Goal: Task Accomplishment & Management: Complete application form

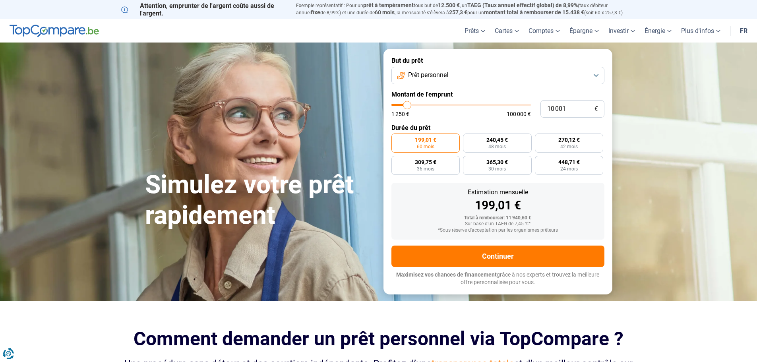
type input "10 500"
type input "10500"
type input "11 000"
type input "11000"
type input "11 750"
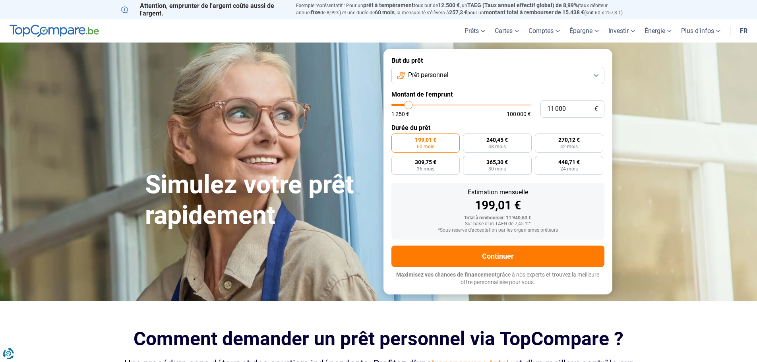
type input "11750"
type input "13 000"
type input "13000"
type input "14 000"
type input "14000"
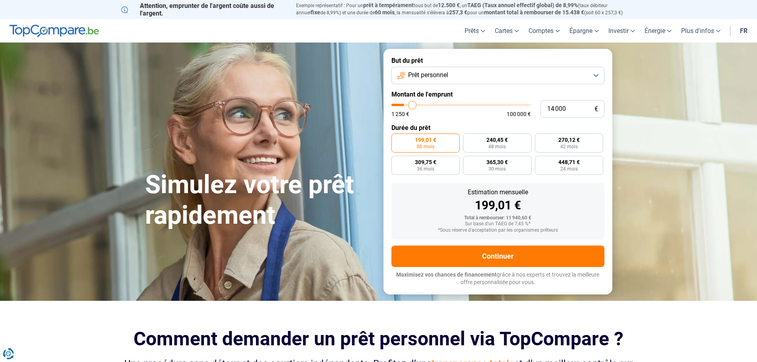
type input "14 250"
type input "14250"
type input "15 500"
type input "15500"
type input "16 500"
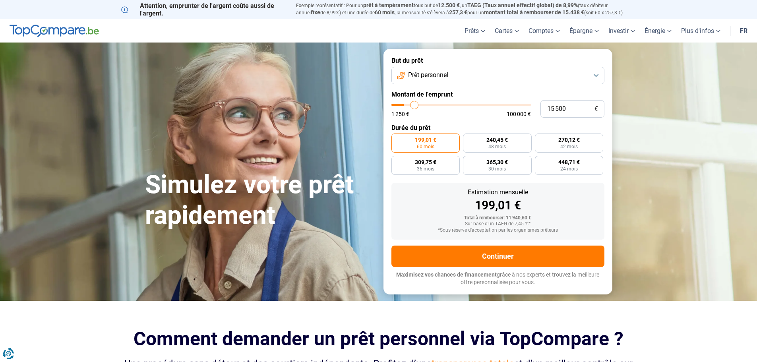
type input "16500"
type input "17 250"
type input "17250"
type input "18 750"
type input "18750"
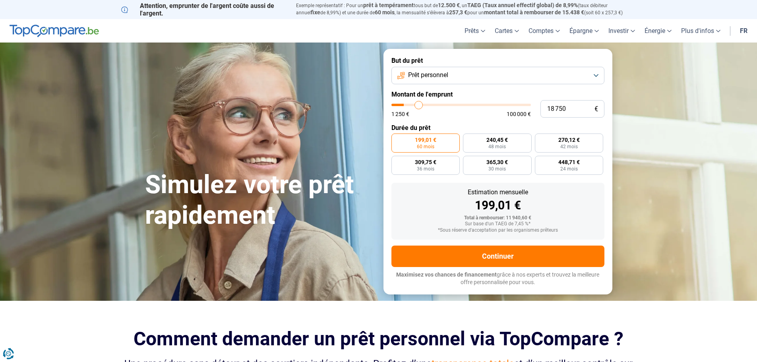
type input "20 250"
type input "20250"
type input "20 500"
type input "20500"
type input "22 000"
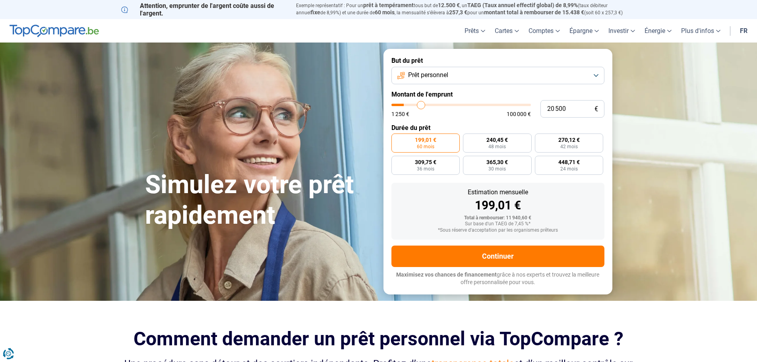
type input "22000"
type input "23 750"
type input "23750"
type input "25 000"
type input "25000"
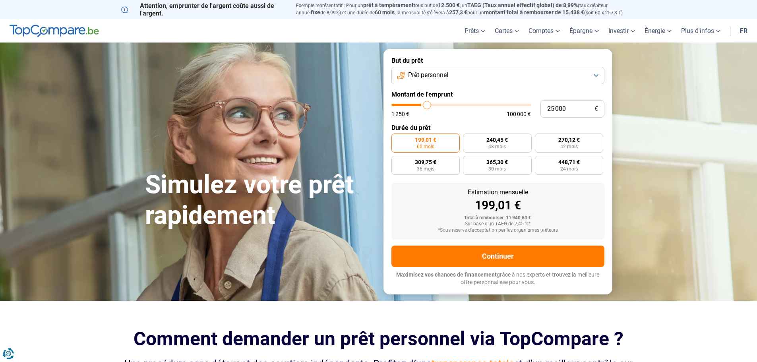
type input "29 500"
type input "29500"
type input "38 000"
type input "38000"
type input "42 750"
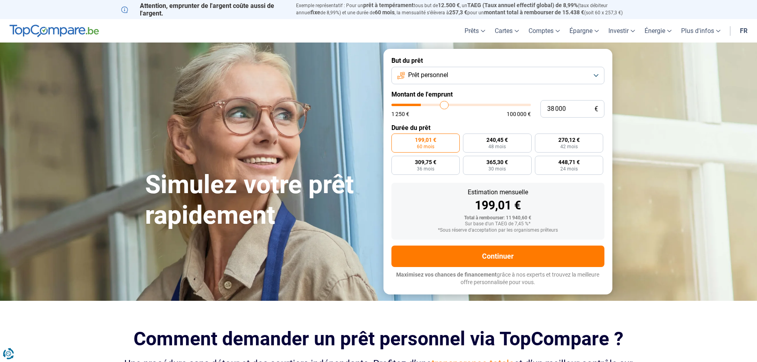
type input "42750"
type input "52 500"
type input "52500"
type input "59 250"
type input "59250"
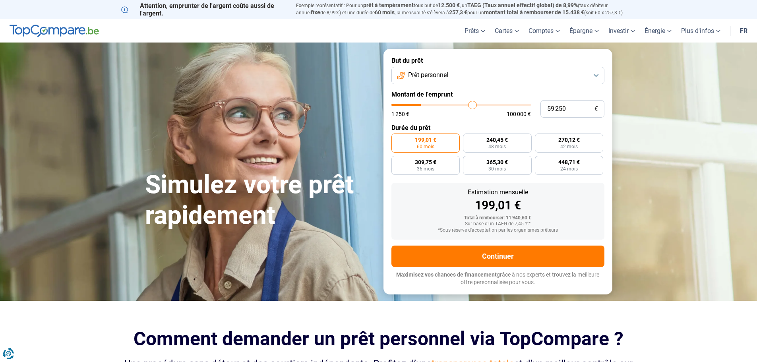
type input "61 500"
type input "61500"
type input "63 250"
type input "63250"
type input "63 500"
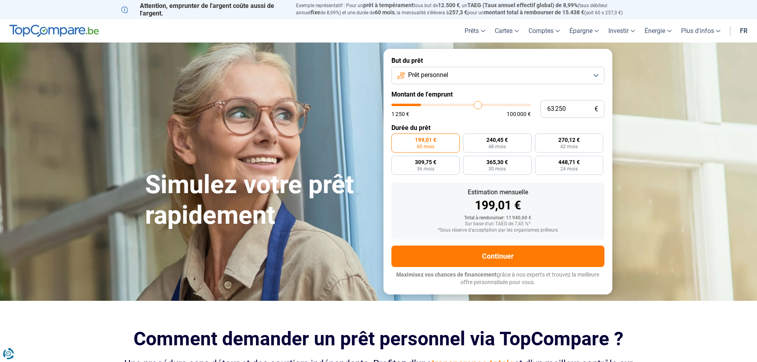
type input "63500"
type input "62 500"
type input "62500"
type input "61 000"
type input "61000"
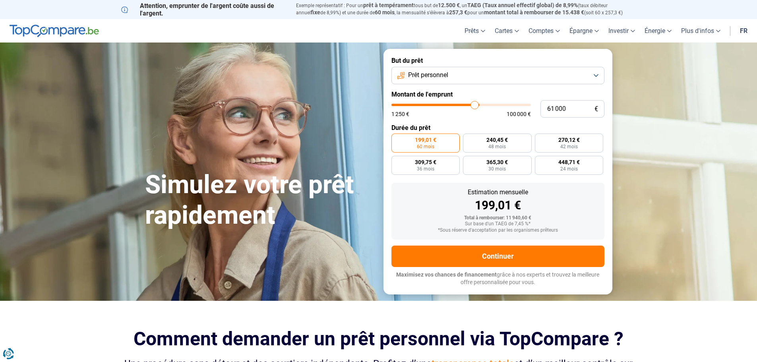
type input "60 500"
type input "60500"
type input "58 750"
type input "58750"
type input "57 750"
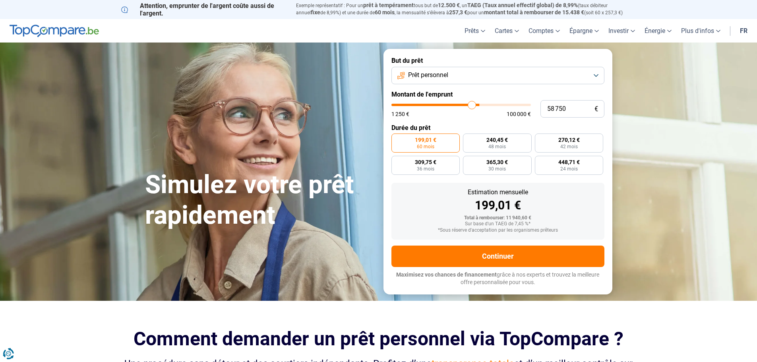
type input "57750"
type input "57 500"
type input "57500"
type input "57 250"
type input "57250"
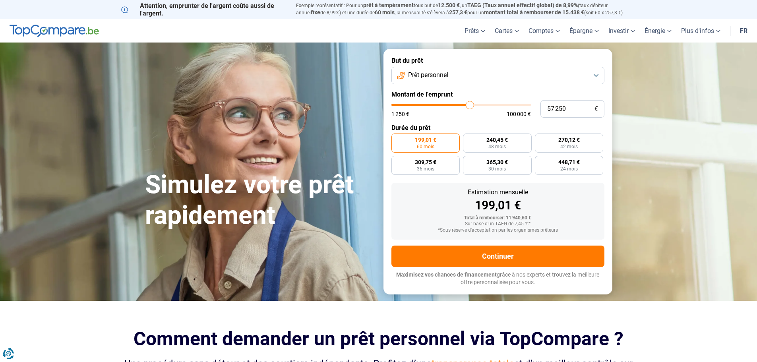
type input "56 500"
type input "56500"
type input "54 750"
type input "54750"
type input "53 250"
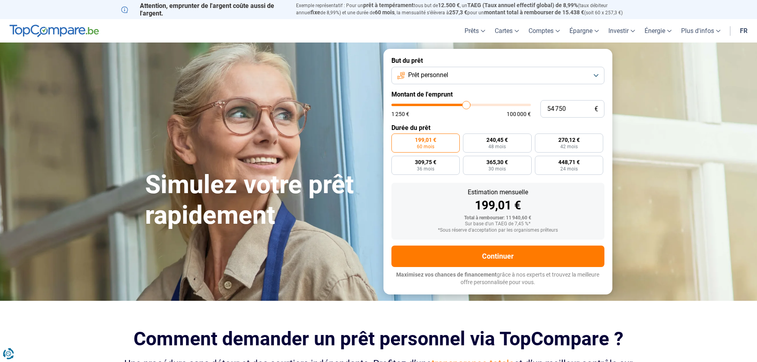
type input "53250"
type input "52 500"
type input "52500"
type input "51 000"
type input "51000"
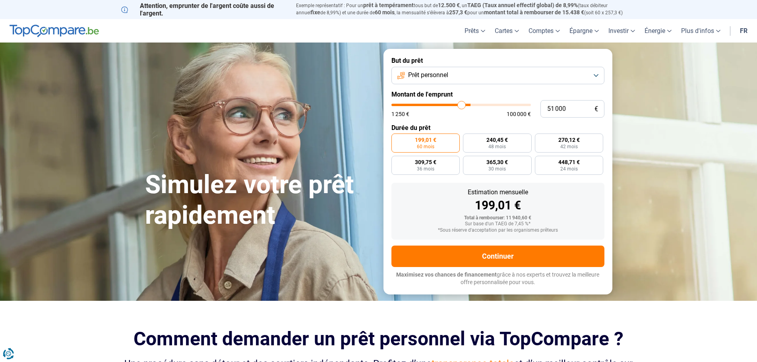
type input "49 500"
type input "49500"
type input "48 750"
type input "48750"
type input "47 000"
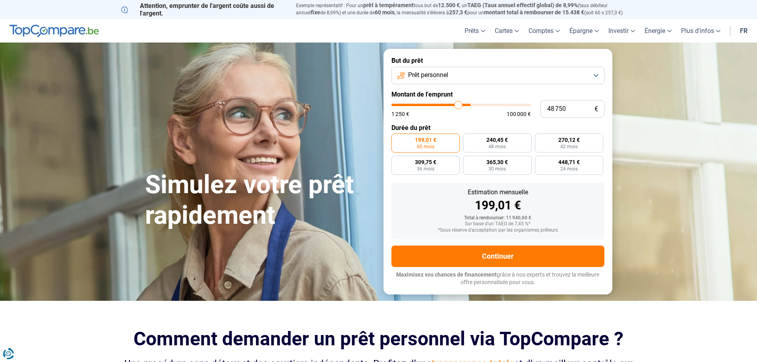
type input "47000"
type input "46 000"
type input "46000"
type input "45 500"
type input "45500"
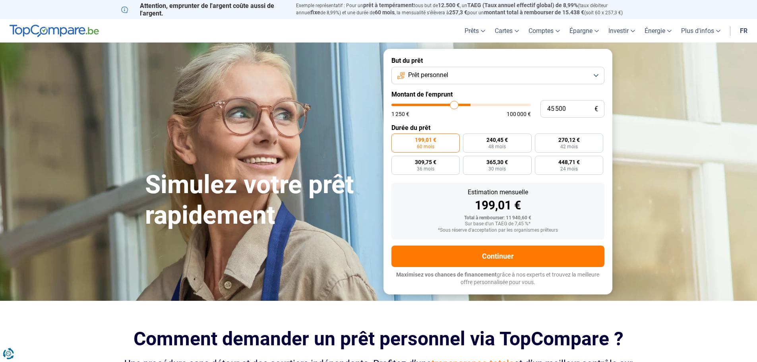
type input "44 250"
type input "44250"
type input "43 750"
type input "43750"
type input "43 500"
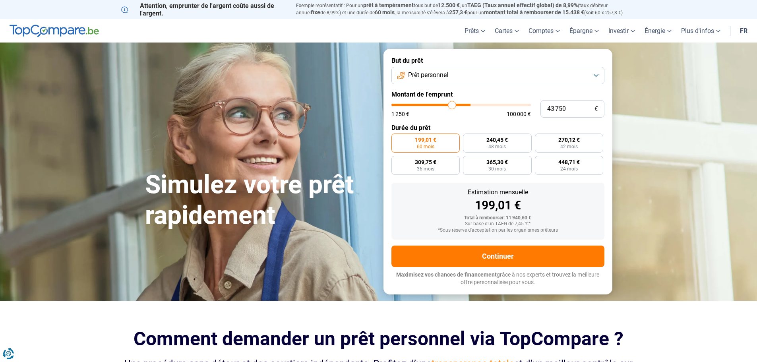
type input "43500"
type input "42 750"
type input "42750"
type input "42 500"
type input "42500"
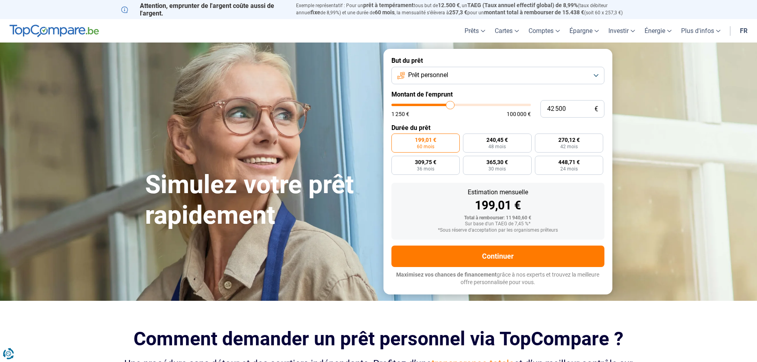
type input "42 000"
type input "42000"
type input "41 000"
type input "41000"
type input "39 750"
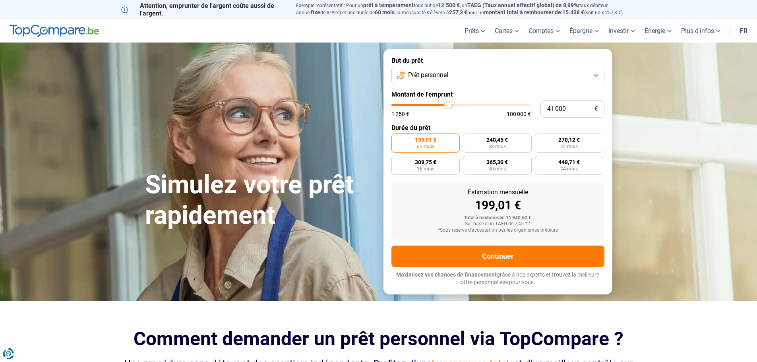
type input "39750"
type input "39 500"
type input "39500"
type input "38 500"
type input "38500"
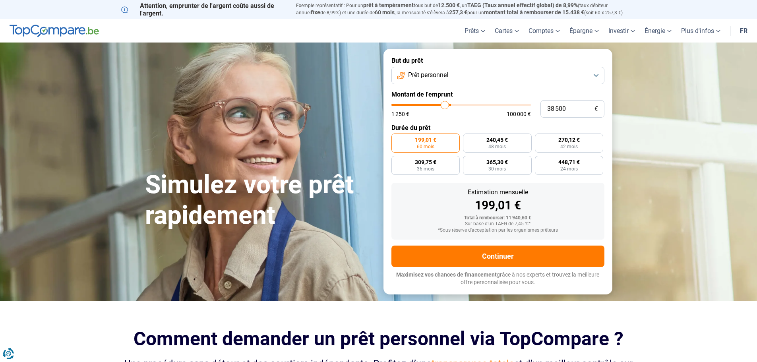
type input "38 250"
type input "38250"
type input "37 750"
type input "37750"
type input "37 250"
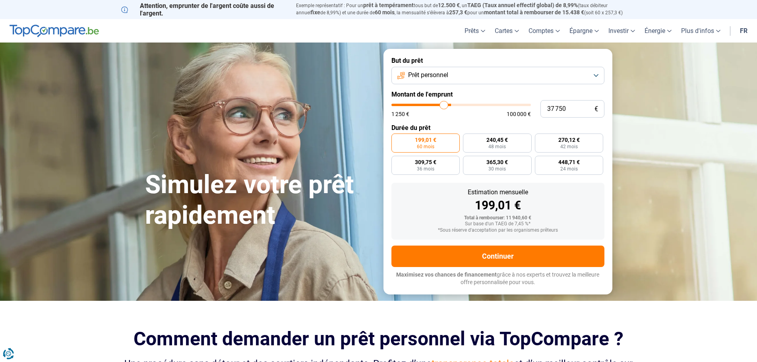
type input "37250"
type input "37 000"
type input "37000"
type input "36 750"
type input "36750"
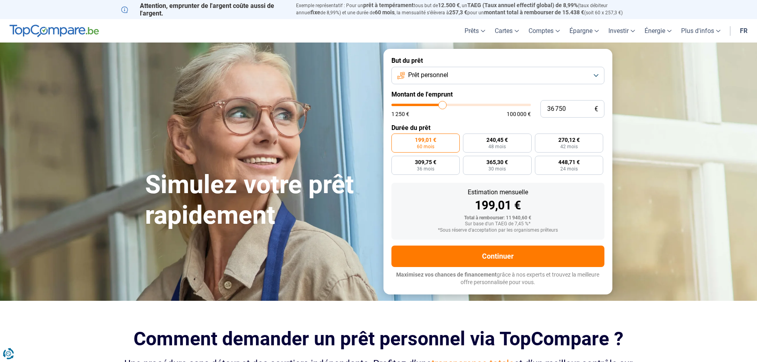
type input "36 500"
type input "36500"
type input "36 250"
type input "36250"
type input "35 750"
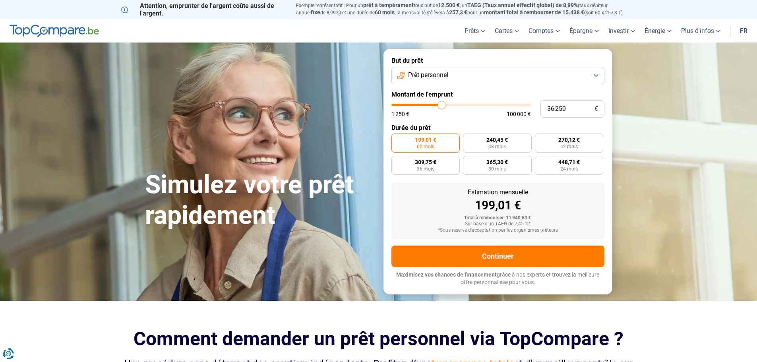
type input "35750"
type input "35 500"
type input "35500"
type input "35 250"
type input "35250"
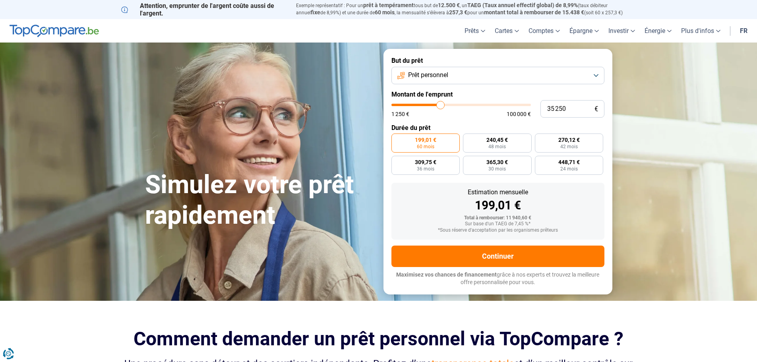
type input "35 000"
type input "35000"
type input "34 750"
type input "34750"
type input "34 250"
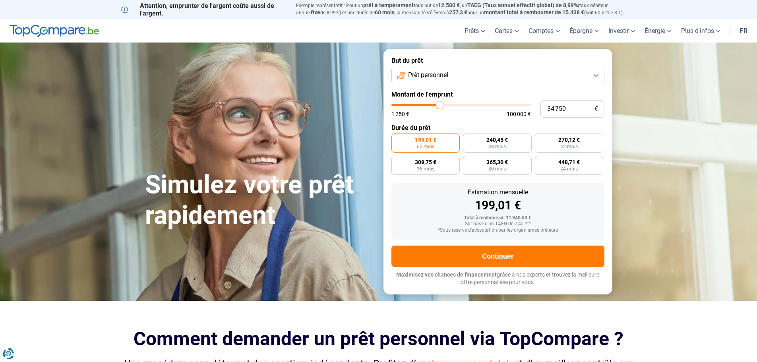
type input "34250"
type input "34 000"
type input "34000"
type input "33 750"
type input "33750"
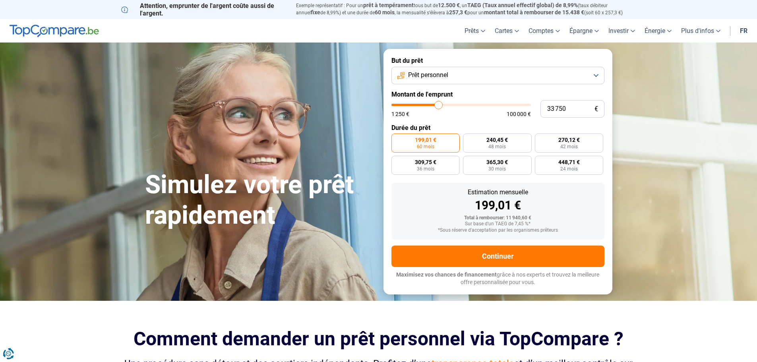
type input "33 250"
type input "33250"
type input "32 750"
type input "32750"
type input "32 500"
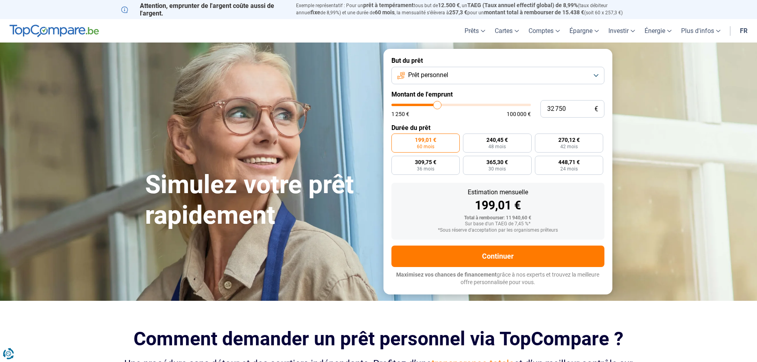
type input "32500"
type input "32 250"
type input "32250"
type input "32 000"
type input "32000"
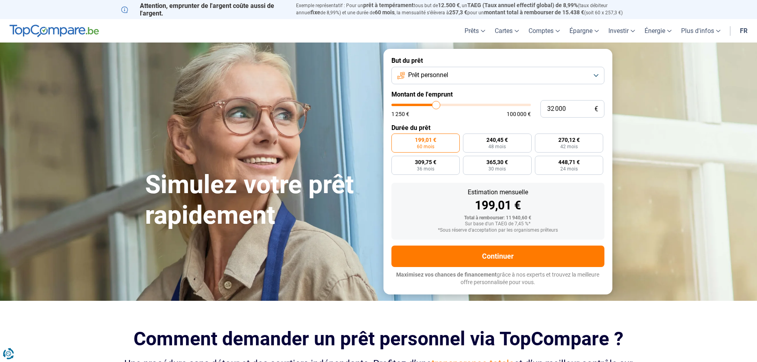
type input "31 750"
type input "31750"
type input "31 250"
type input "31250"
type input "31 000"
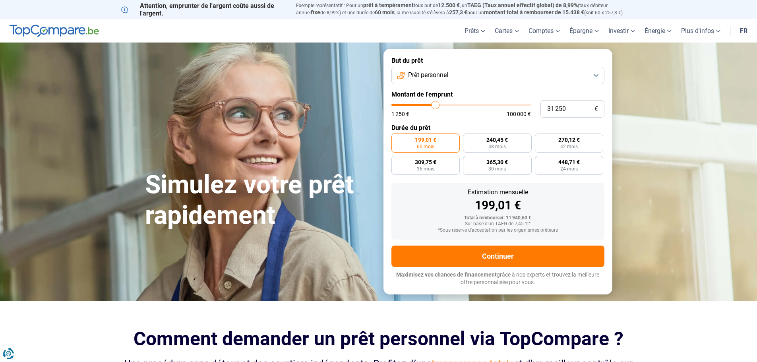
type input "31000"
type input "30 750"
type input "30750"
type input "30 500"
type input "30500"
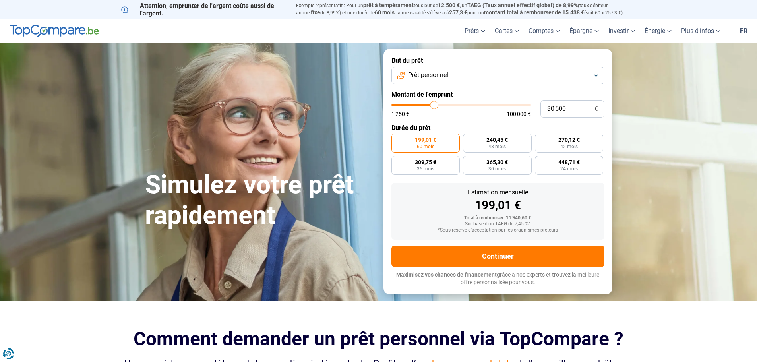
type input "30 750"
drag, startPoint x: 416, startPoint y: 105, endPoint x: 435, endPoint y: 111, distance: 19.5
type input "30750"
click at [435, 106] on input "range" at bounding box center [462, 105] width 140 height 2
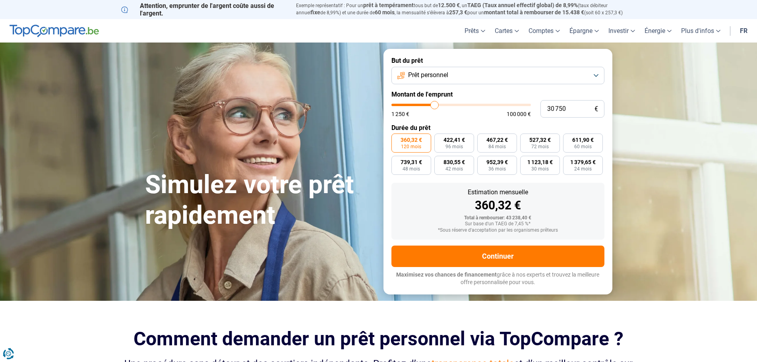
click at [446, 75] on span "Prêt personnel" at bounding box center [428, 75] width 40 height 9
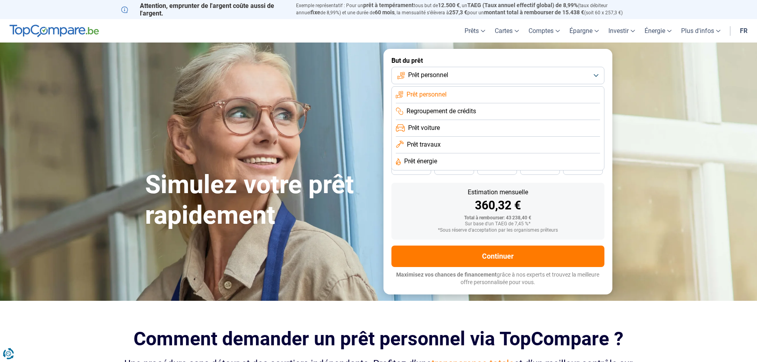
click at [439, 126] on span "Prêt voiture" at bounding box center [424, 128] width 32 height 9
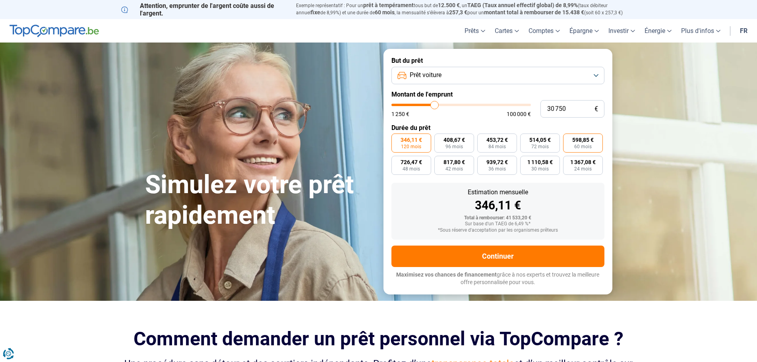
click at [582, 143] on label "598,85 € 60 mois" at bounding box center [583, 143] width 40 height 19
click at [569, 139] on input "598,85 € 60 mois" at bounding box center [565, 136] width 5 height 5
radio input "true"
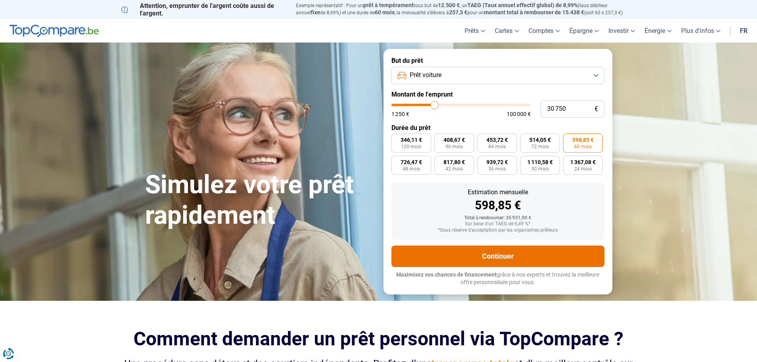
click at [513, 256] on button "Continuer" at bounding box center [498, 256] width 213 height 21
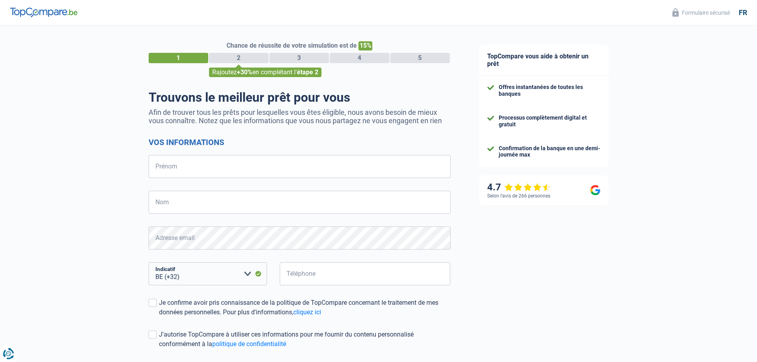
select select "32"
click at [240, 169] on input "Prénom" at bounding box center [300, 166] width 302 height 23
type input "[PERSON_NAME]"
click at [224, 200] on input "Nom" at bounding box center [300, 202] width 302 height 23
type input "Mouyard"
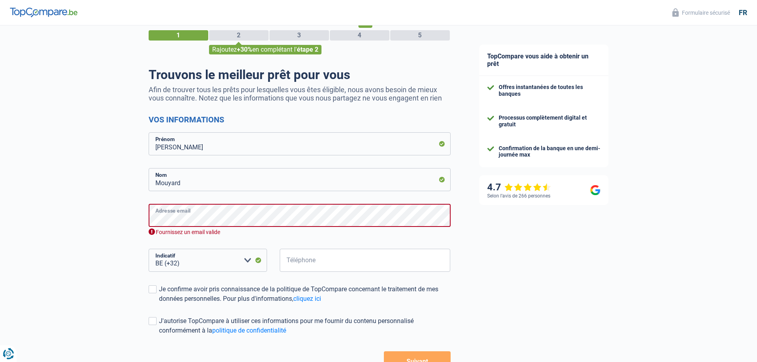
scroll to position [40, 0]
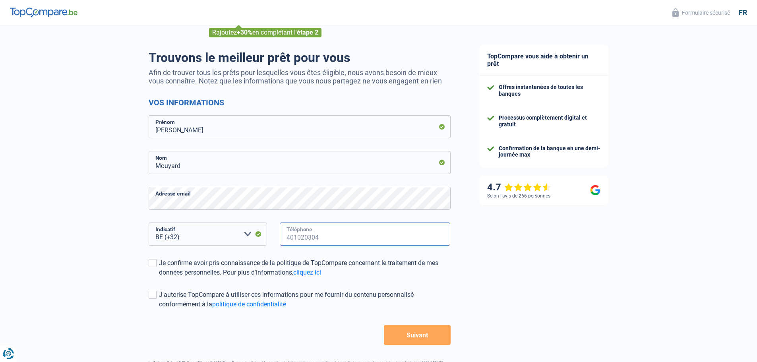
click at [348, 243] on input "Téléphone" at bounding box center [365, 234] width 171 height 23
type input "494802145"
click at [150, 265] on span at bounding box center [153, 263] width 8 height 8
click at [159, 278] on input "Je confirme avoir pris connaissance de la politique de TopCompare concernant le…" at bounding box center [159, 278] width 0 height 0
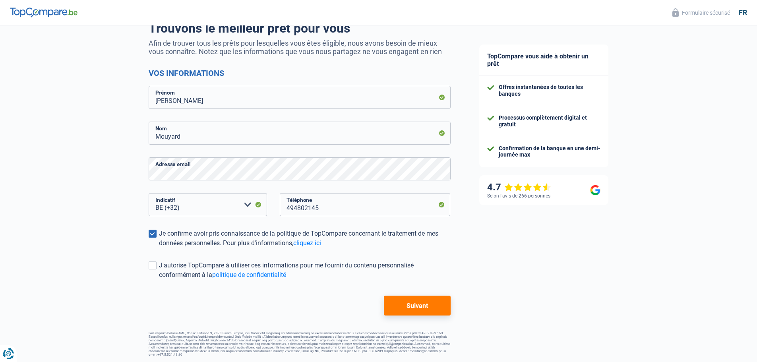
scroll to position [70, 0]
click at [154, 266] on span at bounding box center [153, 265] width 8 height 8
click at [159, 280] on input "J'autorise TopCompare à utiliser ces informations pour me fournir du contenu pe…" at bounding box center [159, 280] width 0 height 0
click at [432, 309] on button "Suivant" at bounding box center [417, 305] width 66 height 20
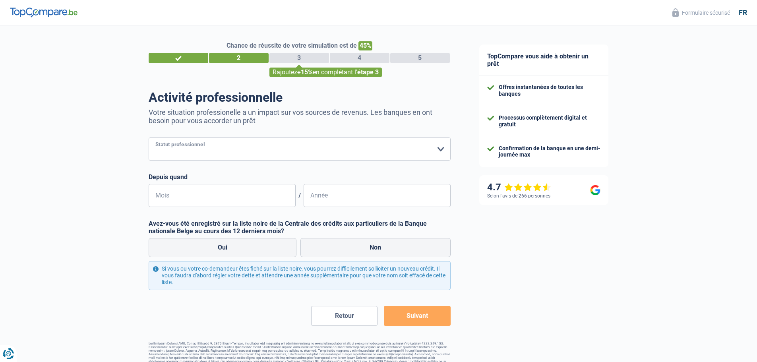
click at [257, 149] on select "Ouvrier Employé privé Employé public Invalide Indépendant Pensionné Chômeur Mut…" at bounding box center [300, 149] width 302 height 23
select select "privateEmployee"
click at [149, 138] on select "Ouvrier Employé privé Employé public Invalide Indépendant Pensionné Chômeur Mut…" at bounding box center [300, 149] width 302 height 23
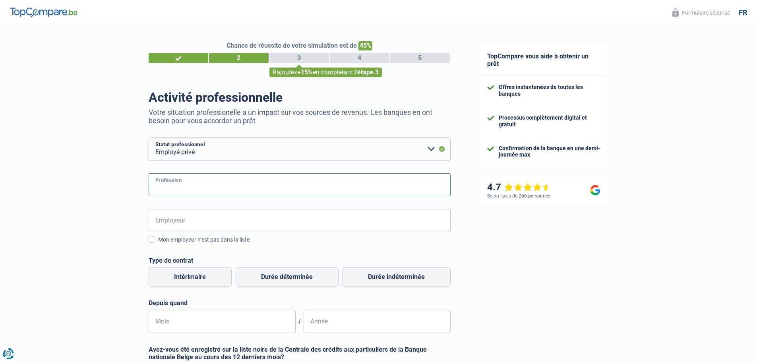
click at [218, 181] on input "Profession" at bounding box center [300, 184] width 302 height 23
type input "infirmiére"
click at [221, 222] on input "Employeur" at bounding box center [300, 220] width 302 height 23
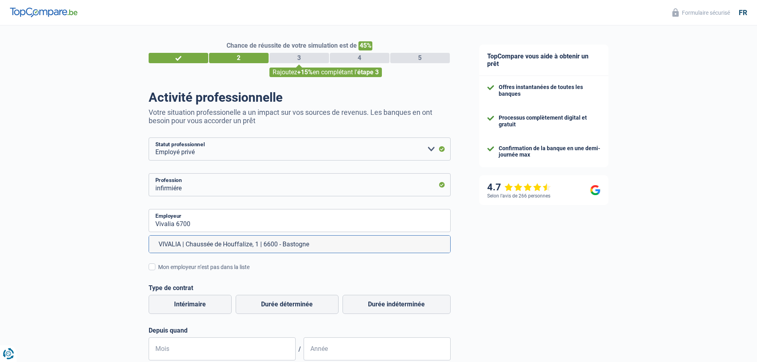
click at [107, 261] on div "Chance de réussite de votre simulation est de 45% 1 2 3 4 5 Rajoutez +15% en co…" at bounding box center [232, 272] width 465 height 501
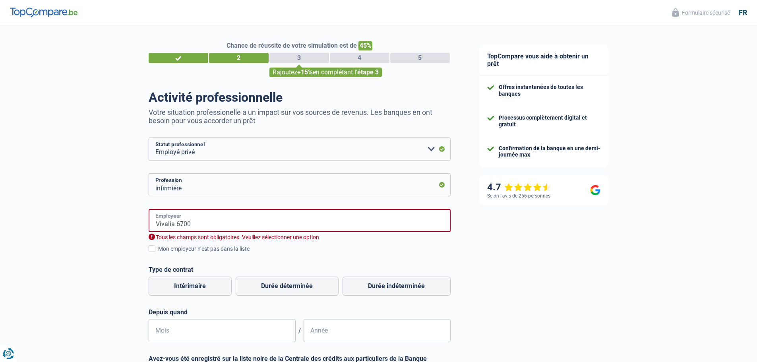
click at [200, 227] on input "Vivalia 6700" at bounding box center [300, 220] width 302 height 23
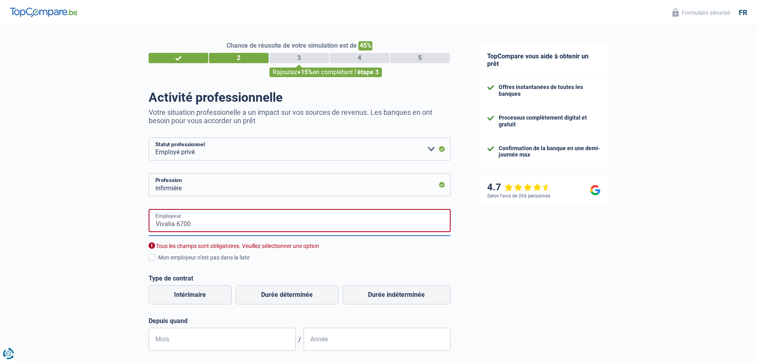
drag, startPoint x: 195, startPoint y: 225, endPoint x: 131, endPoint y: 225, distance: 64.4
click at [131, 225] on div "Chance de réussite de votre simulation est de 45% 1 2 3 4 5 Rajoutez +15% en co…" at bounding box center [232, 268] width 465 height 492
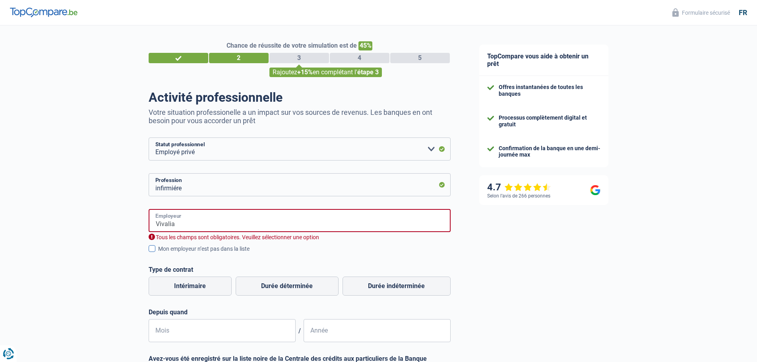
type input "Vivalia"
click at [151, 251] on span at bounding box center [152, 248] width 7 height 7
click at [158, 253] on input "Mon employeur n’est pas dans la liste" at bounding box center [158, 253] width 0 height 0
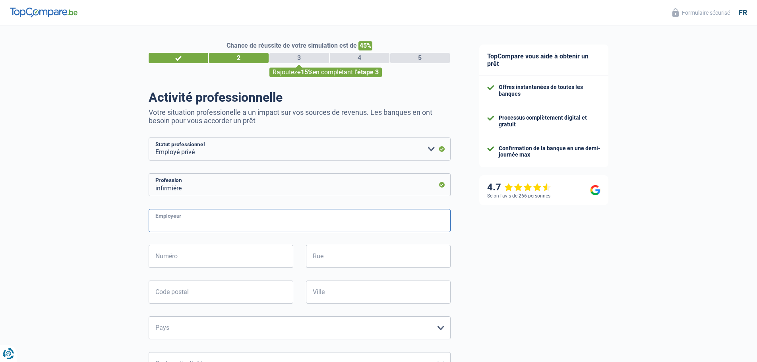
click at [190, 222] on input "Employeur" at bounding box center [300, 220] width 302 height 23
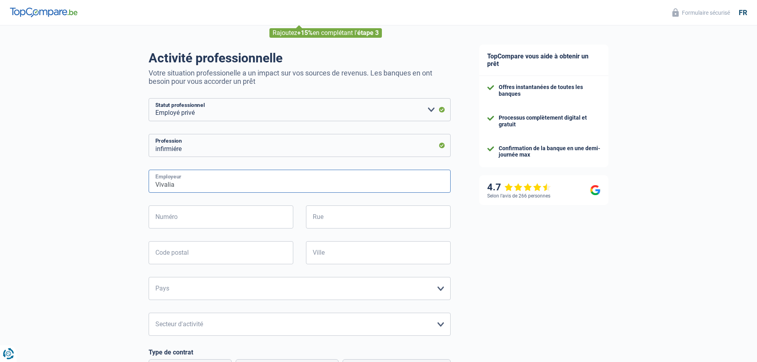
scroll to position [40, 0]
type input "Vivalia"
click at [200, 218] on input "Numéro" at bounding box center [221, 216] width 145 height 23
type input "[GEOGRAPHIC_DATA]"
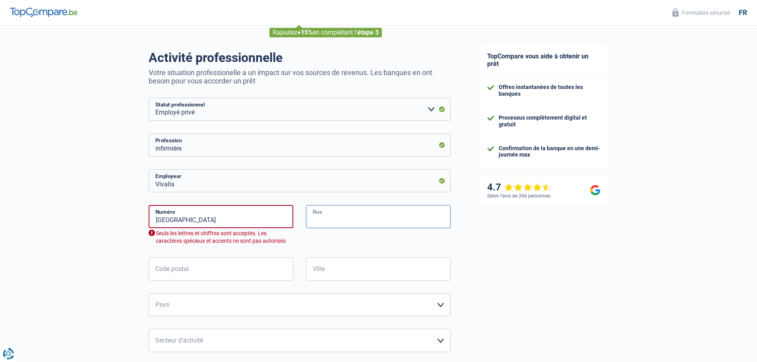
click at [335, 217] on input "Rue" at bounding box center [378, 216] width 145 height 23
type input "137"
click at [249, 266] on input "Code postal" at bounding box center [221, 269] width 145 height 23
type input "6700"
click at [353, 273] on input "Ville" at bounding box center [378, 269] width 145 height 23
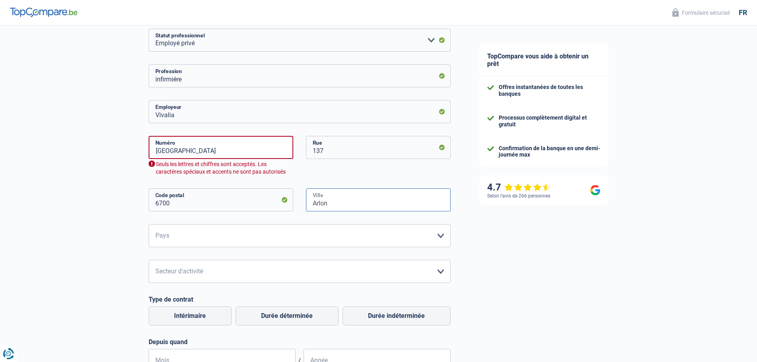
scroll to position [119, 0]
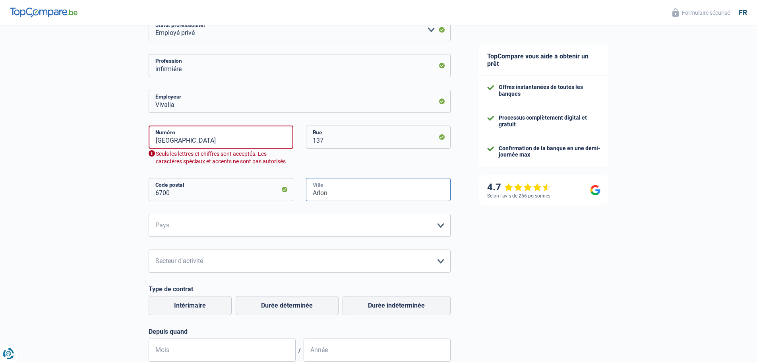
type input "Arlon"
click at [274, 222] on select "[GEOGRAPHIC_DATA] [GEOGRAPHIC_DATA] [GEOGRAPHIC_DATA] [GEOGRAPHIC_DATA] [GEOGRA…" at bounding box center [300, 225] width 302 height 23
select select "BE"
click at [149, 215] on select "[GEOGRAPHIC_DATA] [GEOGRAPHIC_DATA] [GEOGRAPHIC_DATA] [GEOGRAPHIC_DATA] [GEOGRA…" at bounding box center [300, 225] width 302 height 23
click at [252, 261] on select "Agriculture/Pêche Industrie Horeca Courier/Fitness/Taxi Construction Banques/As…" at bounding box center [300, 261] width 302 height 23
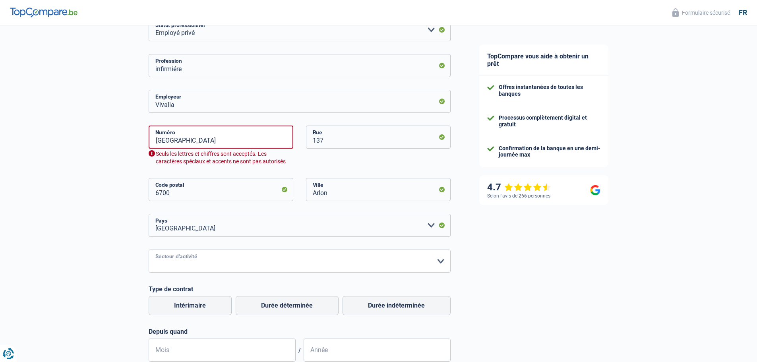
select select "bigCompanies"
click at [149, 251] on select "Agriculture/Pêche Industrie Horeca Courier/Fitness/Taxi Construction Banques/As…" at bounding box center [300, 261] width 302 height 23
click at [229, 146] on input "[GEOGRAPHIC_DATA]" at bounding box center [221, 137] width 145 height 23
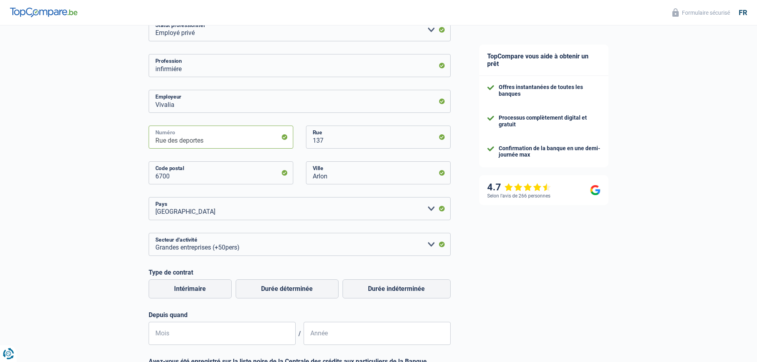
scroll to position [159, 0]
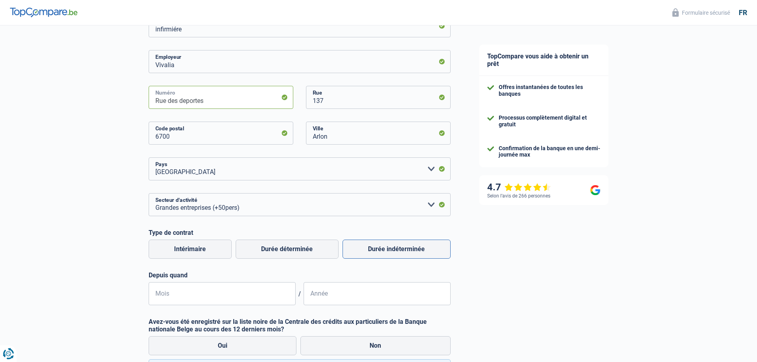
type input "Rue des deportes"
click at [382, 254] on label "Durée indéterminée" at bounding box center [397, 249] width 108 height 19
click at [382, 254] on input "Durée indéterminée" at bounding box center [397, 249] width 108 height 19
radio input "true"
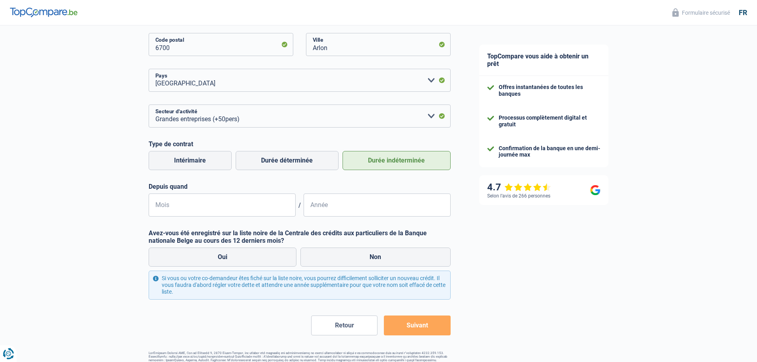
scroll to position [228, 0]
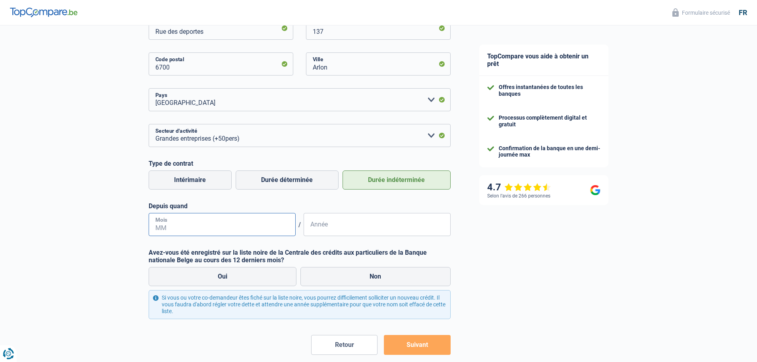
click at [222, 225] on input "Mois" at bounding box center [222, 224] width 147 height 23
click at [222, 225] on input "01" at bounding box center [222, 224] width 147 height 23
type input "0"
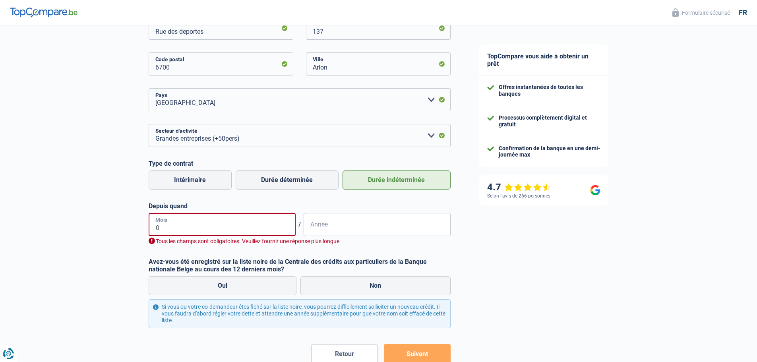
type input "05"
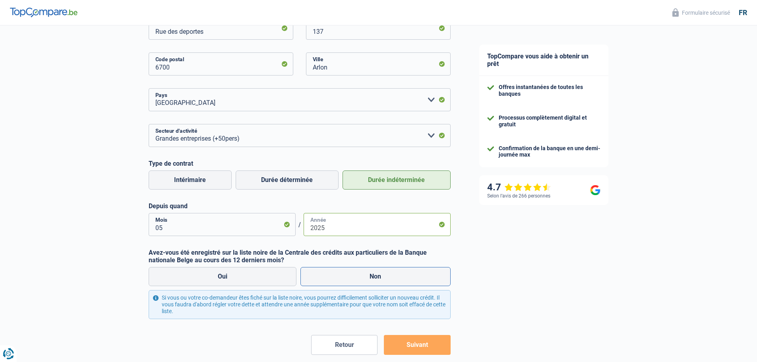
type input "2025"
click at [362, 270] on label "Non" at bounding box center [376, 276] width 150 height 19
click at [362, 270] on input "Non" at bounding box center [376, 276] width 150 height 19
radio input "true"
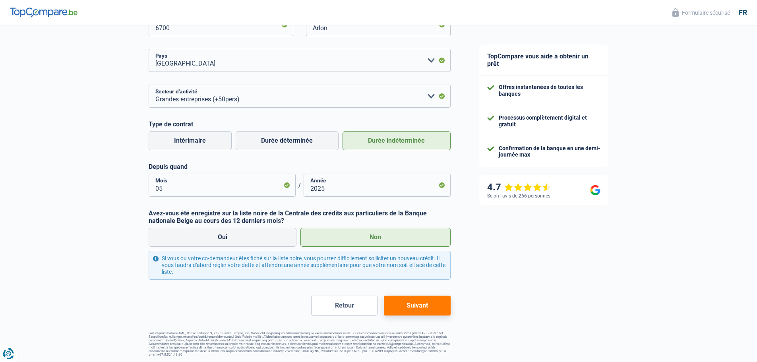
scroll to position [268, 0]
click at [413, 306] on button "Suivant" at bounding box center [417, 305] width 66 height 20
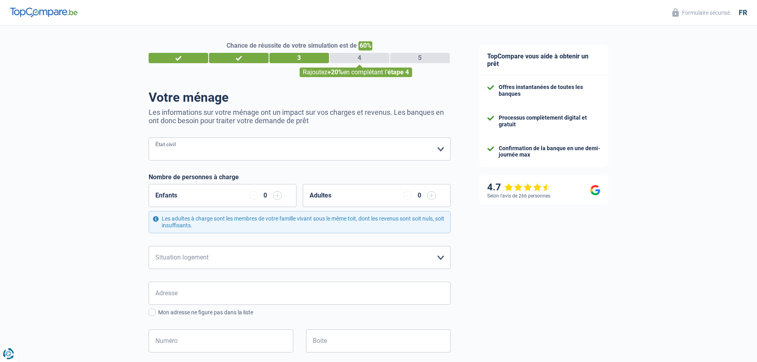
click at [261, 150] on select "[PERSON_NAME](e) Cohabitant(e) légal(e) Divorcé(e) Veuf(ve) Séparé (de fait) Ve…" at bounding box center [300, 149] width 302 height 23
click at [149, 138] on select "[PERSON_NAME](e) Cohabitant(e) légal(e) Divorcé(e) Veuf(ve) Séparé (de fait) Ve…" at bounding box center [300, 149] width 302 height 23
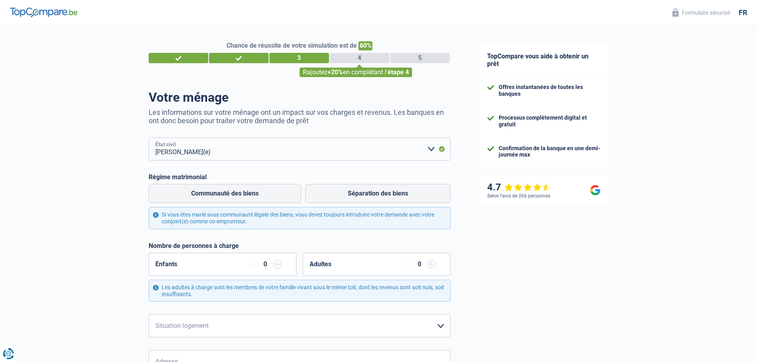
click at [252, 143] on select "[PERSON_NAME](e) Cohabitant(e) légal(e) Divorcé(e) Veuf(ve) Séparé (de fait) Ve…" at bounding box center [300, 149] width 302 height 23
select select "single"
click at [149, 138] on select "[PERSON_NAME](e) Cohabitant(e) légal(e) Divorcé(e) Veuf(ve) Séparé (de fait) Ve…" at bounding box center [300, 149] width 302 height 23
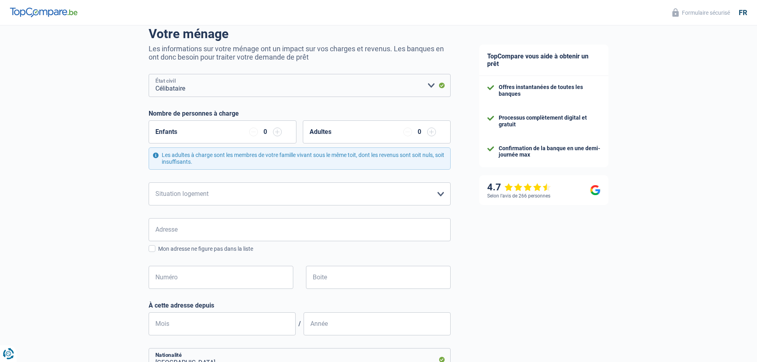
scroll to position [80, 0]
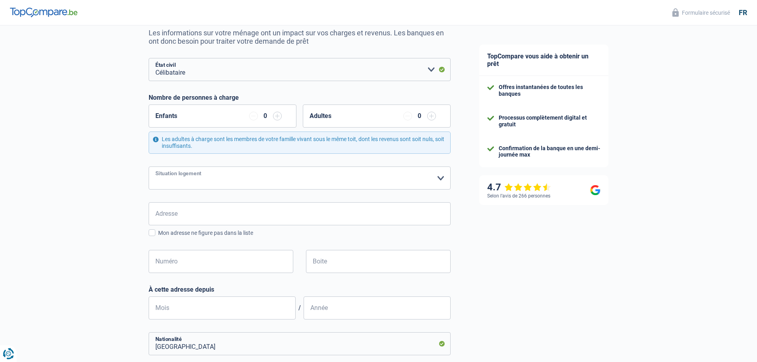
click at [303, 180] on select "Locataire Propriétaire avec prêt hypothécaire Propriétaire sans prêt hypothécai…" at bounding box center [300, 178] width 302 height 23
select select "liveWithParents"
click at [149, 167] on select "Locataire Propriétaire avec prêt hypothécaire Propriétaire sans prêt hypothécai…" at bounding box center [300, 178] width 302 height 23
click at [279, 217] on input "Adresse" at bounding box center [300, 213] width 302 height 23
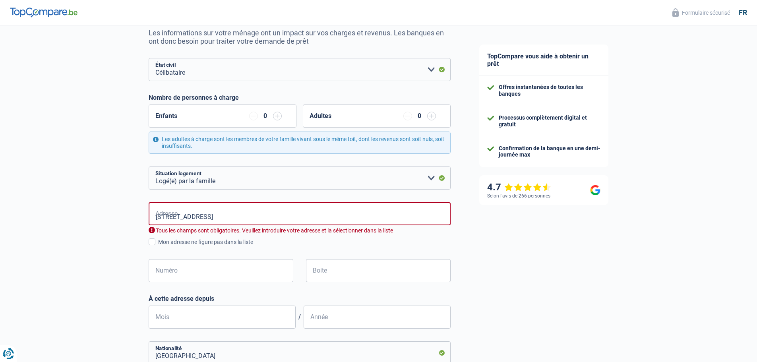
type input "[STREET_ADDRESS]"
type input "45"
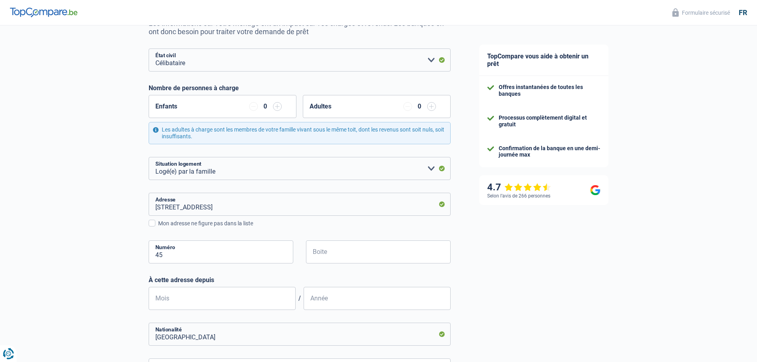
scroll to position [159, 0]
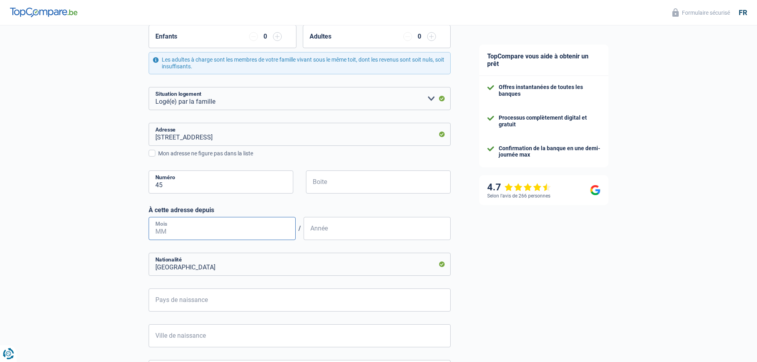
click at [220, 236] on input "Mois" at bounding box center [222, 228] width 147 height 23
type input "09"
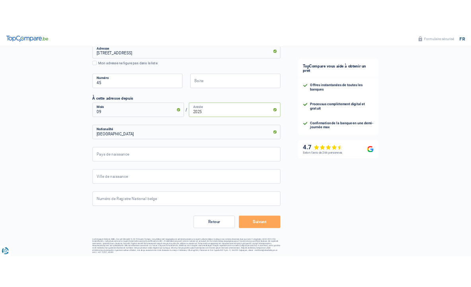
scroll to position [263, 0]
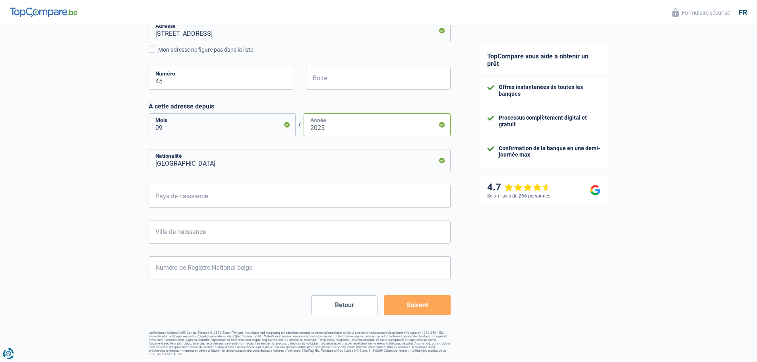
type input "2025"
click at [283, 194] on input "Pays de naissance" at bounding box center [300, 196] width 302 height 23
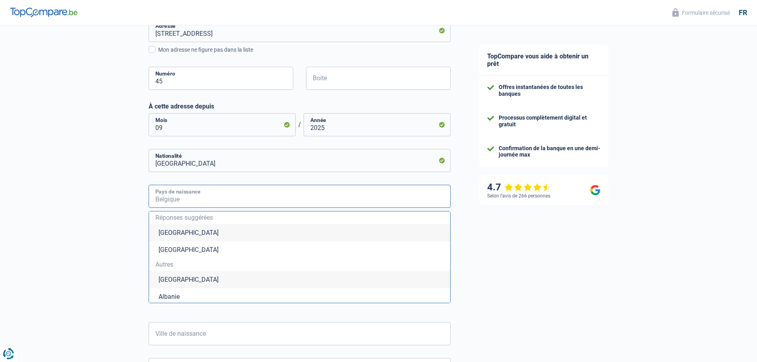
type input "[GEOGRAPHIC_DATA]"
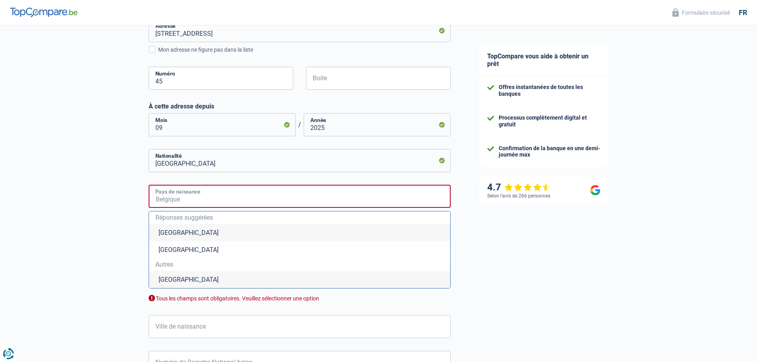
type input "[GEOGRAPHIC_DATA]"
click at [198, 232] on li "[GEOGRAPHIC_DATA]" at bounding box center [299, 232] width 301 height 17
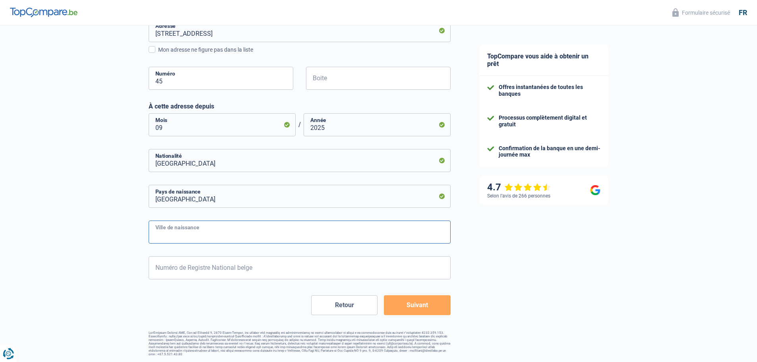
click at [198, 233] on input "Ville de naissance" at bounding box center [300, 232] width 302 height 23
type input "[GEOGRAPHIC_DATA]"
click at [226, 271] on input "Numéro de Registre National belge" at bounding box center [300, 267] width 302 height 23
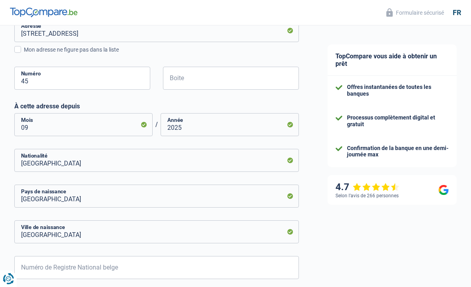
click at [460, 79] on div "TopCompare vous aide à obtenir un prêt Offres instantanées de toutes les banque…" at bounding box center [392, 63] width 158 height 600
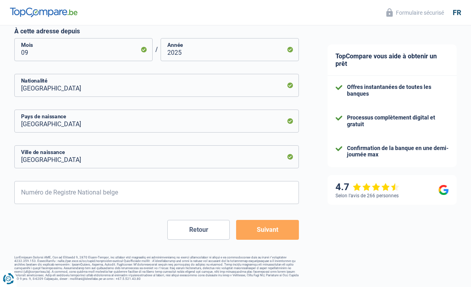
scroll to position [342, 0]
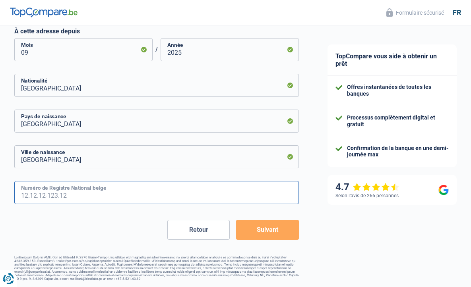
click at [143, 197] on input "Numéro de Registre National belge" at bounding box center [156, 192] width 285 height 23
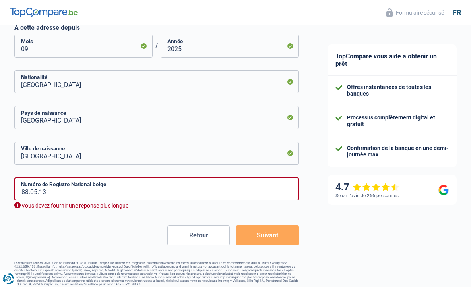
click at [211, 188] on input "88.05.13" at bounding box center [156, 189] width 285 height 23
click at [273, 202] on div "88.05.13-364 Numéro de Registre National belge Vous devez fournir une réponse p…" at bounding box center [156, 194] width 285 height 32
click at [276, 198] on input "88.05.13-364" at bounding box center [156, 189] width 285 height 23
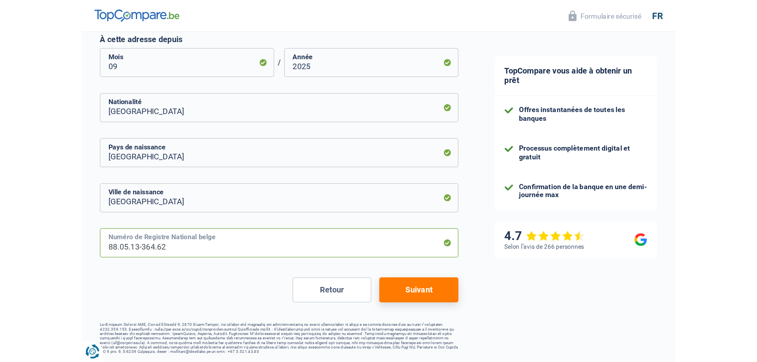
scroll to position [263, 0]
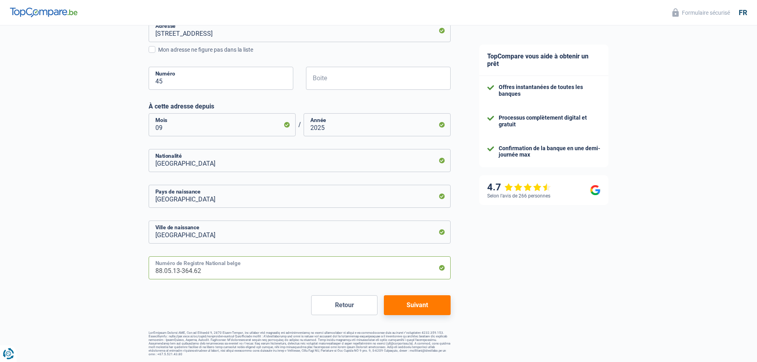
type input "88.05.13-364.62"
click at [427, 308] on button "Suivant" at bounding box center [417, 305] width 66 height 20
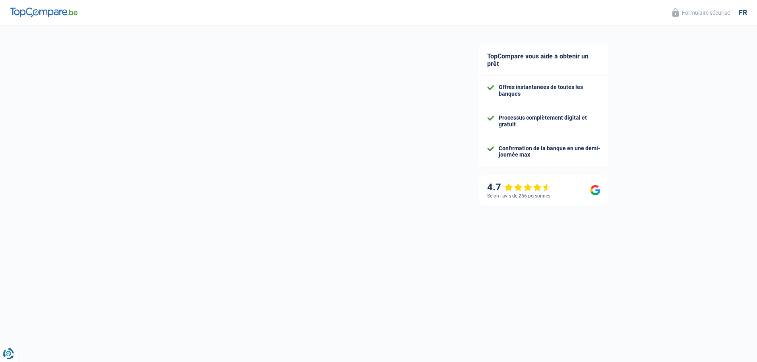
select select "netSalary"
select select "mealVouchers"
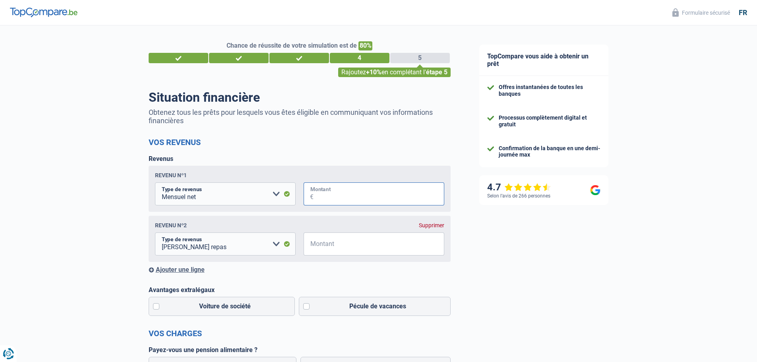
click at [342, 192] on input "Montant" at bounding box center [379, 194] width 131 height 23
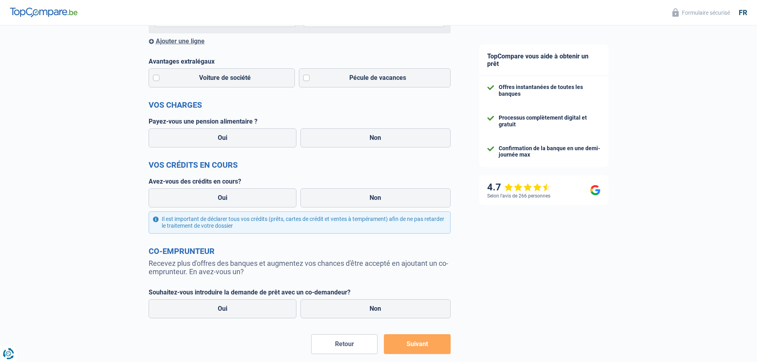
scroll to position [239, 0]
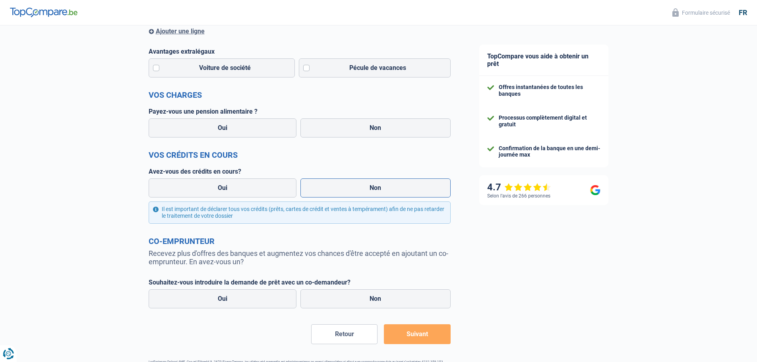
type input "2.500"
click at [317, 189] on label "Non" at bounding box center [376, 188] width 150 height 19
click at [317, 189] on input "Non" at bounding box center [376, 188] width 150 height 19
radio input "true"
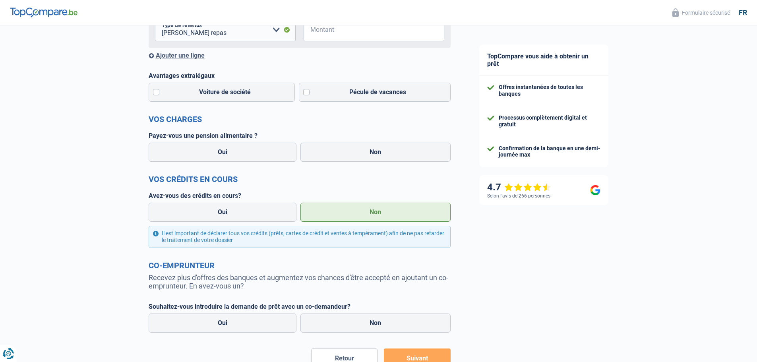
scroll to position [263, 0]
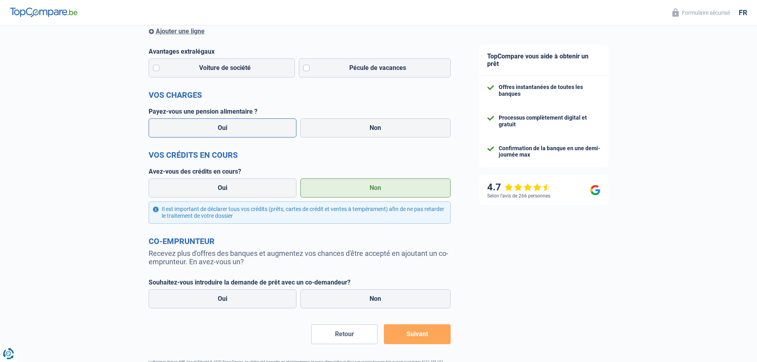
click at [241, 128] on label "Oui" at bounding box center [223, 127] width 148 height 19
click at [241, 128] on input "Oui" at bounding box center [223, 127] width 148 height 19
radio input "true"
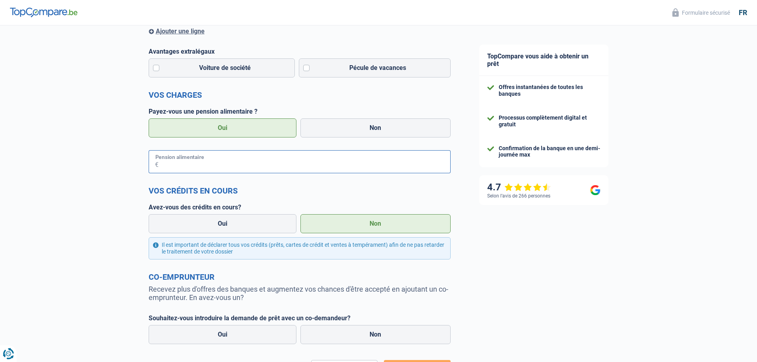
click at [262, 164] on input "Pension alimentaire" at bounding box center [305, 161] width 292 height 23
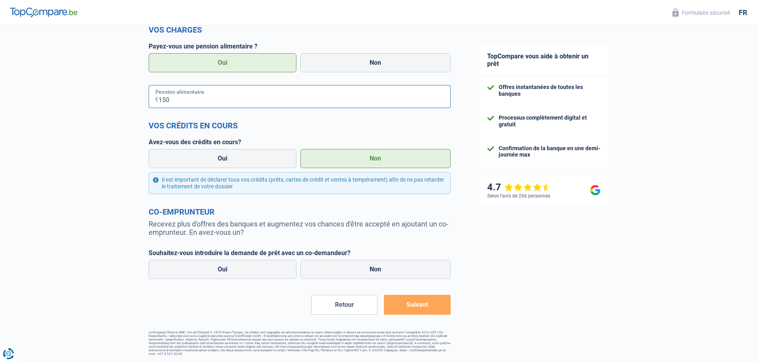
scroll to position [329, 0]
type input "150"
click at [416, 274] on label "Non" at bounding box center [376, 269] width 150 height 19
click at [416, 274] on input "Non" at bounding box center [376, 269] width 150 height 19
radio input "true"
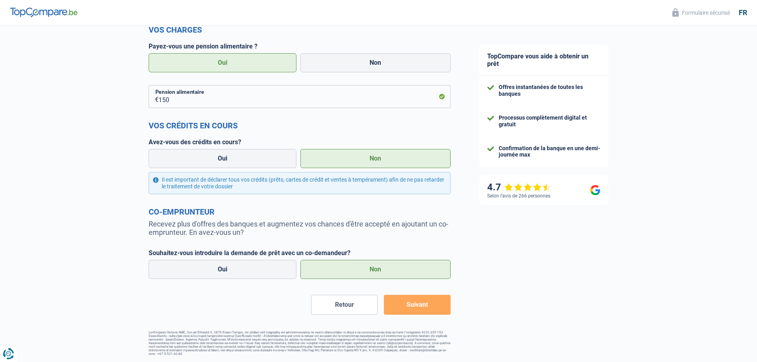
click at [431, 310] on button "Suivant" at bounding box center [417, 305] width 66 height 20
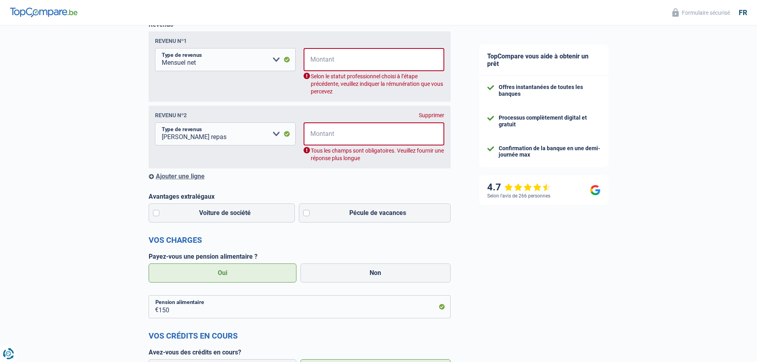
scroll to position [129, 0]
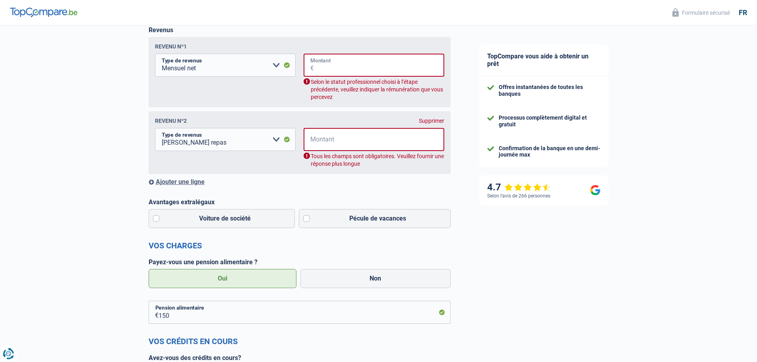
click at [395, 65] on input "Montant" at bounding box center [379, 65] width 130 height 23
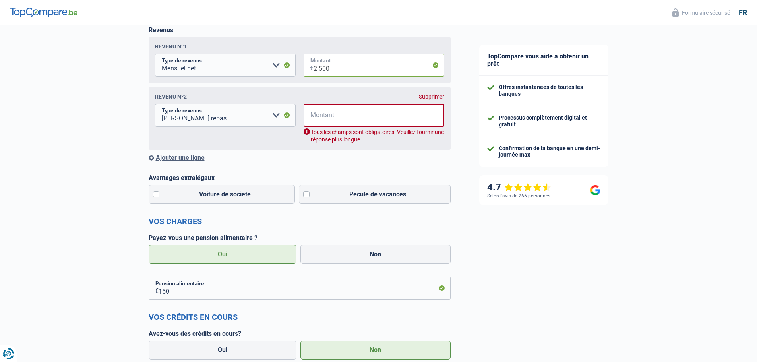
type input "2.500"
click at [384, 117] on input "Montant" at bounding box center [379, 115] width 130 height 23
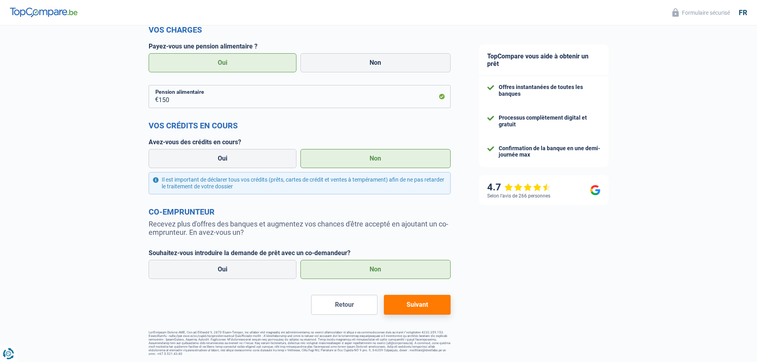
scroll to position [305, 0]
type input "160"
click at [413, 306] on button "Suivant" at bounding box center [417, 305] width 66 height 20
select select "car"
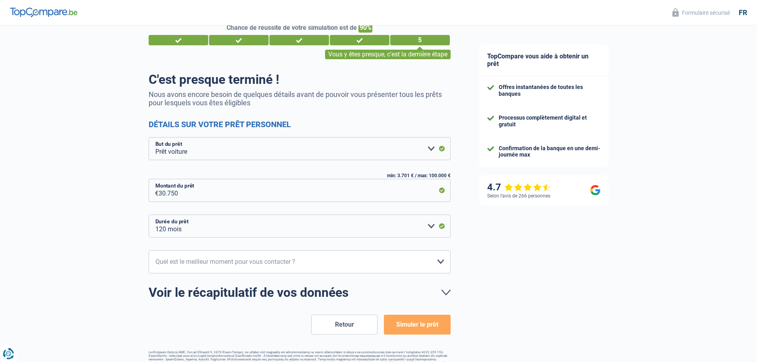
scroll to position [37, 0]
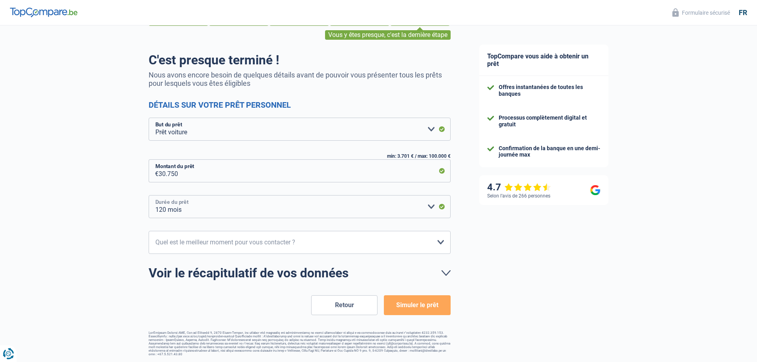
click at [314, 208] on select "12 mois 18 mois 24 mois 30 mois 36 mois 42 mois 48 mois 60 mois 72 mois 84 mois…" at bounding box center [300, 206] width 302 height 23
select select "60"
click at [149, 196] on select "12 mois 18 mois 24 mois 30 mois 36 mois 42 mois 48 mois 60 mois 72 mois 84 mois…" at bounding box center [300, 206] width 302 height 23
click at [416, 247] on select "10h-12h 12h-14h 14h-16h 16h-18h Veuillez sélectionner une option" at bounding box center [300, 242] width 302 height 23
click at [416, 246] on select "10h-12h 12h-14h 14h-16h 16h-18h Veuillez sélectionner une option" at bounding box center [300, 242] width 302 height 23
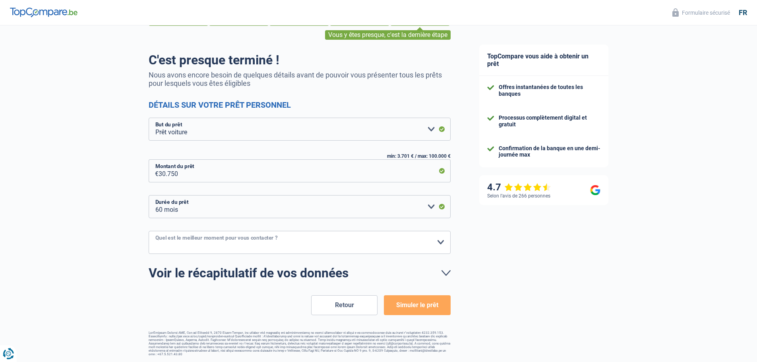
click at [381, 243] on select "10h-12h 12h-14h 14h-16h 16h-18h Veuillez sélectionner une option" at bounding box center [300, 242] width 302 height 23
select select "16-18"
click at [149, 231] on select "10h-12h 12h-14h 14h-16h 16h-18h Veuillez sélectionner une option" at bounding box center [300, 242] width 302 height 23
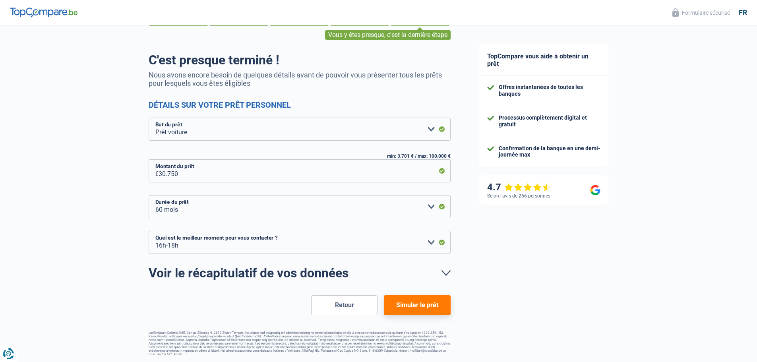
click at [408, 306] on button "Simuler le prêt" at bounding box center [417, 305] width 66 height 20
